Goal: Check status

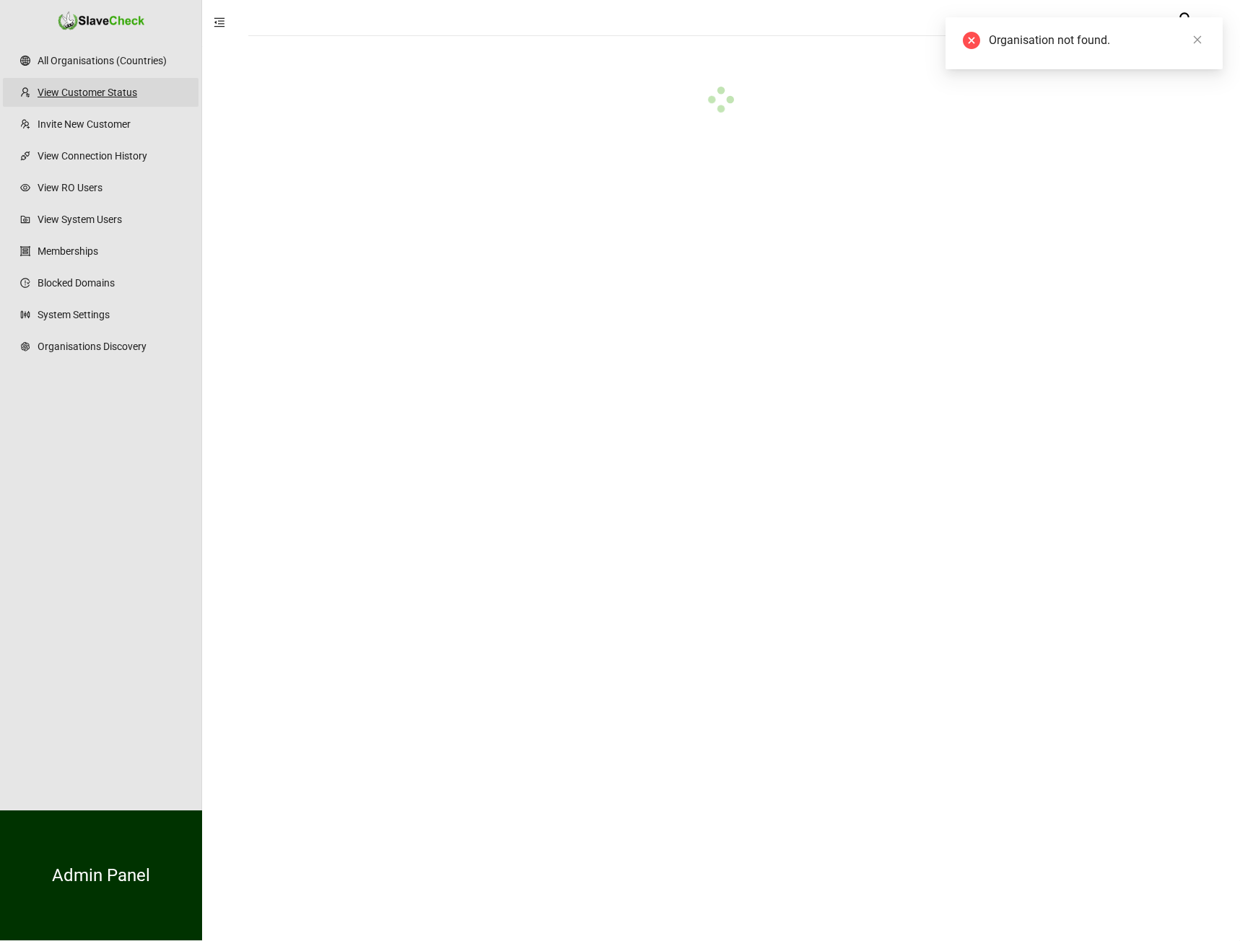
click at [101, 92] on link "View Customer Status" at bounding box center [112, 92] width 149 height 29
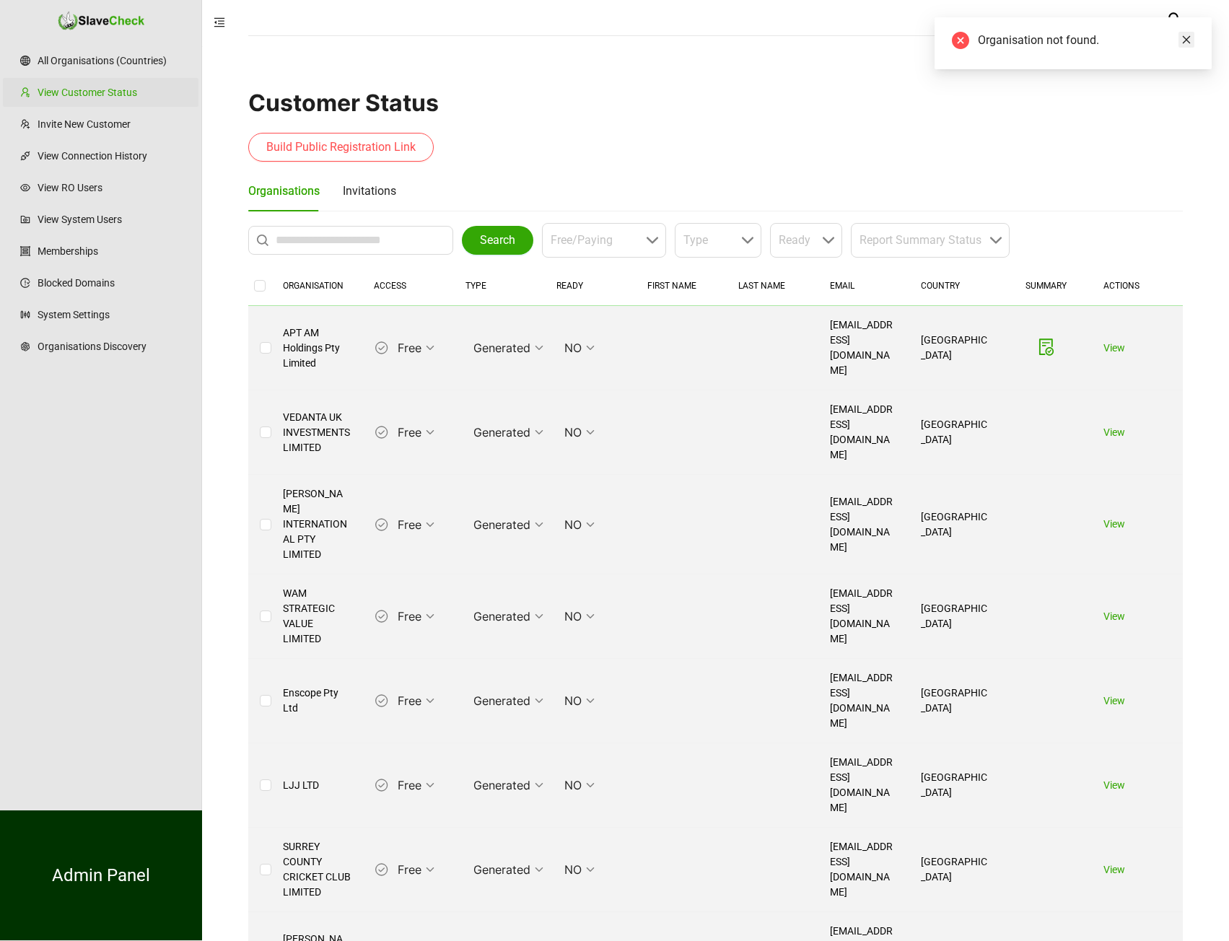
click at [1186, 40] on icon "close" at bounding box center [1187, 40] width 8 height 8
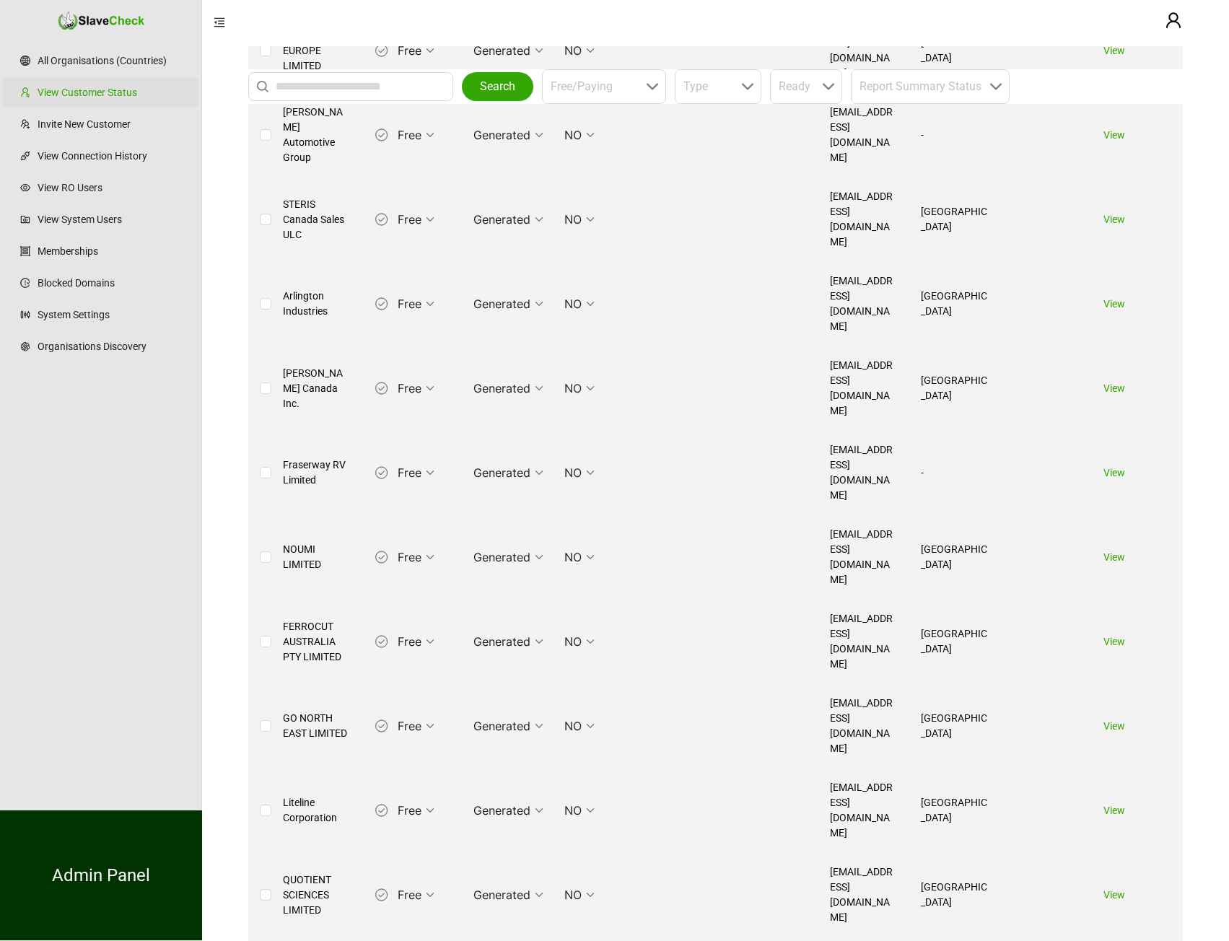
scroll to position [1515, 0]
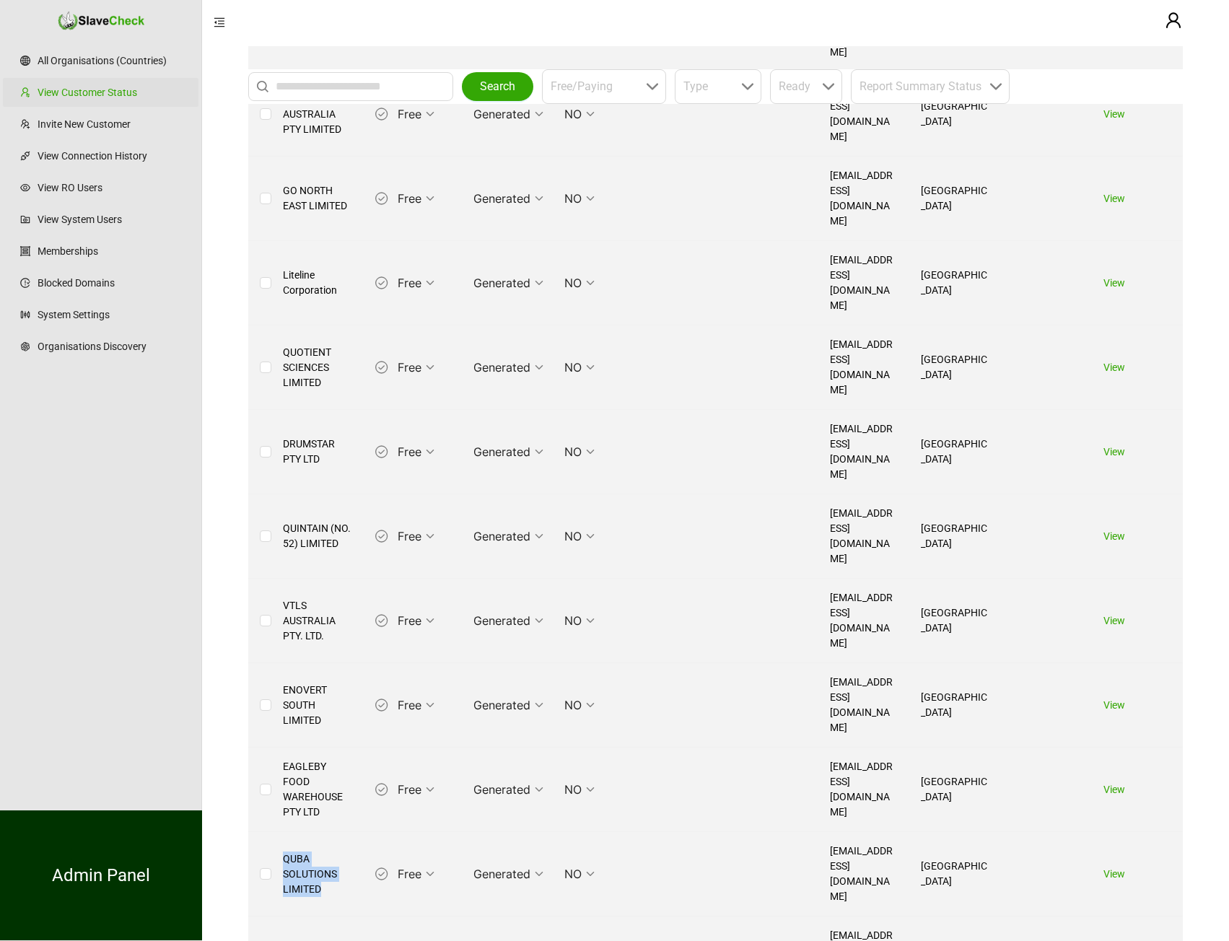
drag, startPoint x: 327, startPoint y: 407, endPoint x: 293, endPoint y: 380, distance: 43.2
click at [285, 832] on td "QUBA SOLUTIONS LIMITED" at bounding box center [316, 874] width 91 height 84
copy td "QUBA SOLUTIONS LIMITED"
